Goal: Information Seeking & Learning: Learn about a topic

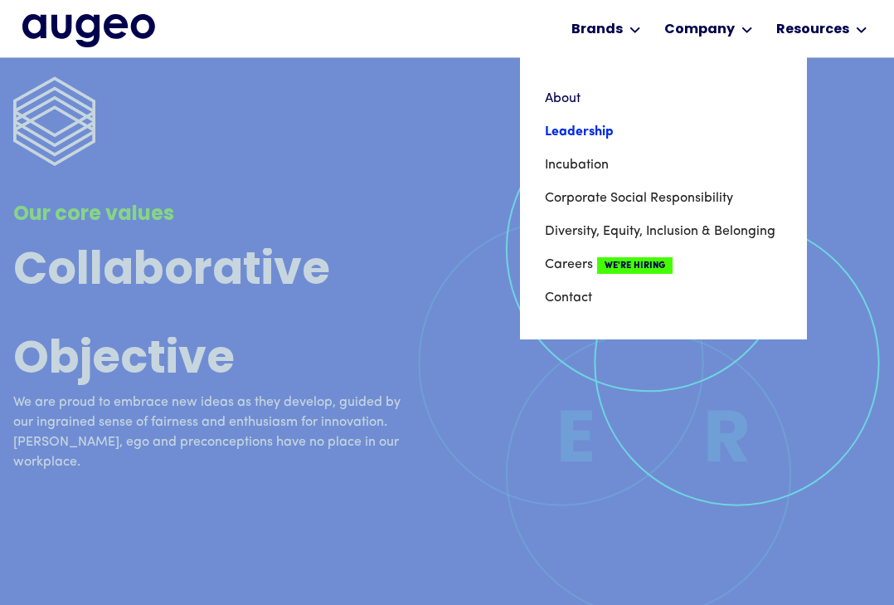
click at [579, 131] on link "Leadership" at bounding box center [663, 131] width 237 height 33
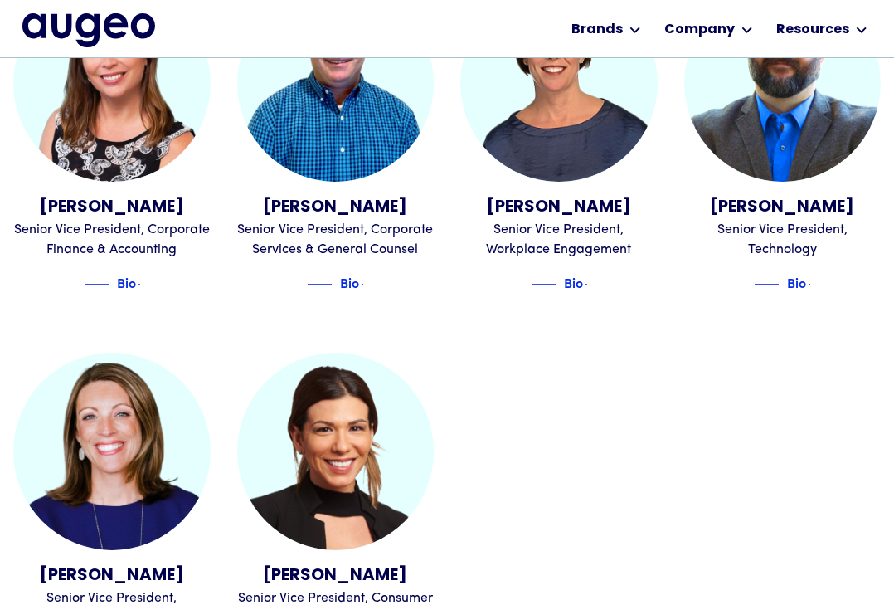
scroll to position [1699, 0]
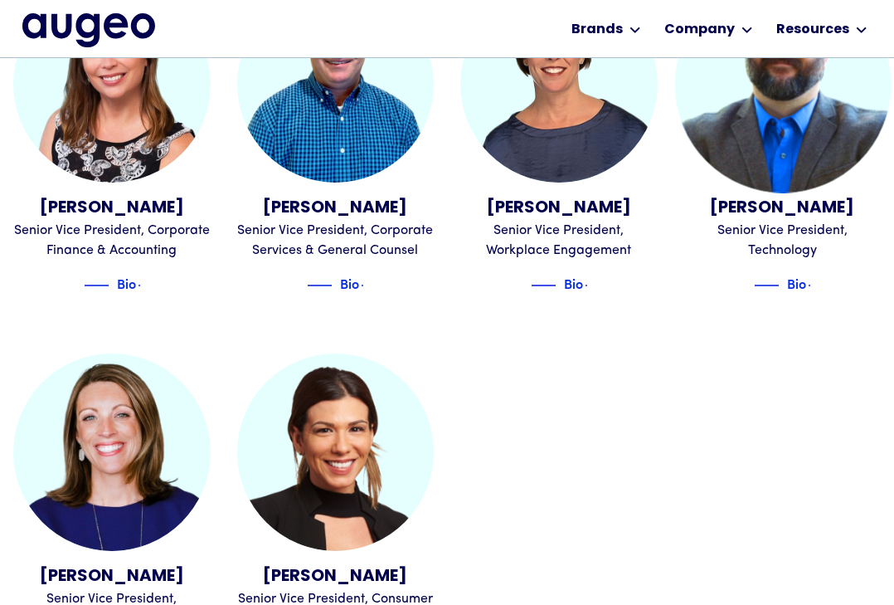
click at [766, 97] on img at bounding box center [782, 84] width 216 height 216
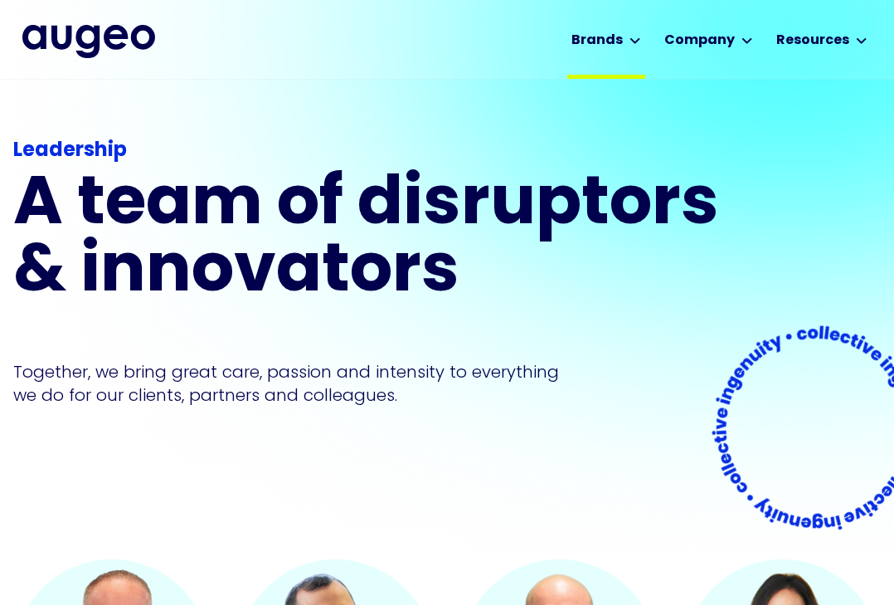
scroll to position [2, 0]
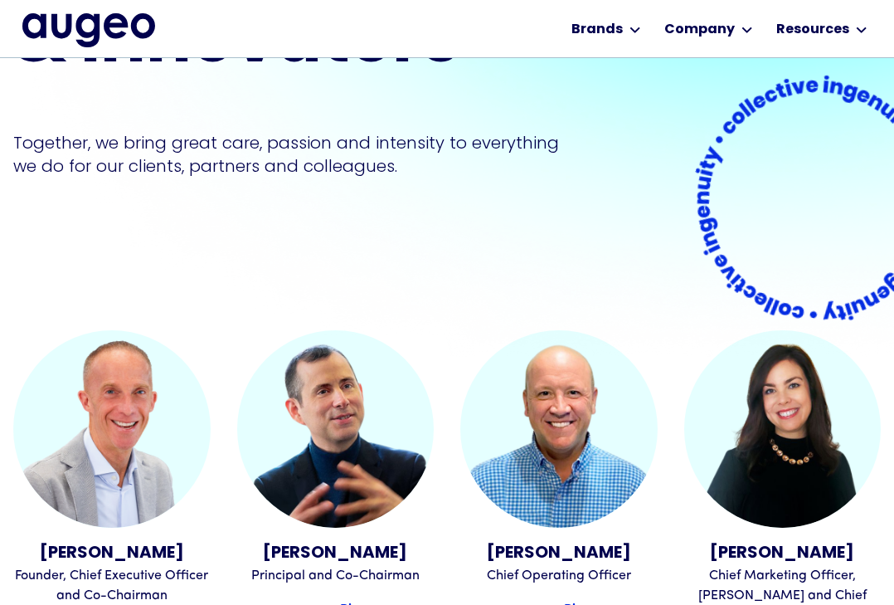
scroll to position [211, 0]
